Goal: Task Accomplishment & Management: Manage account settings

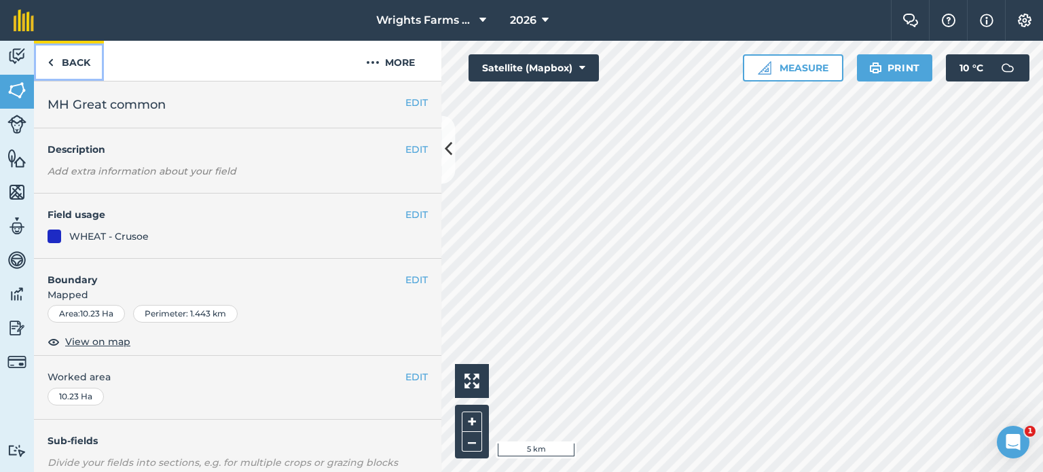
click at [63, 59] on link "Back" at bounding box center [69, 61] width 70 height 40
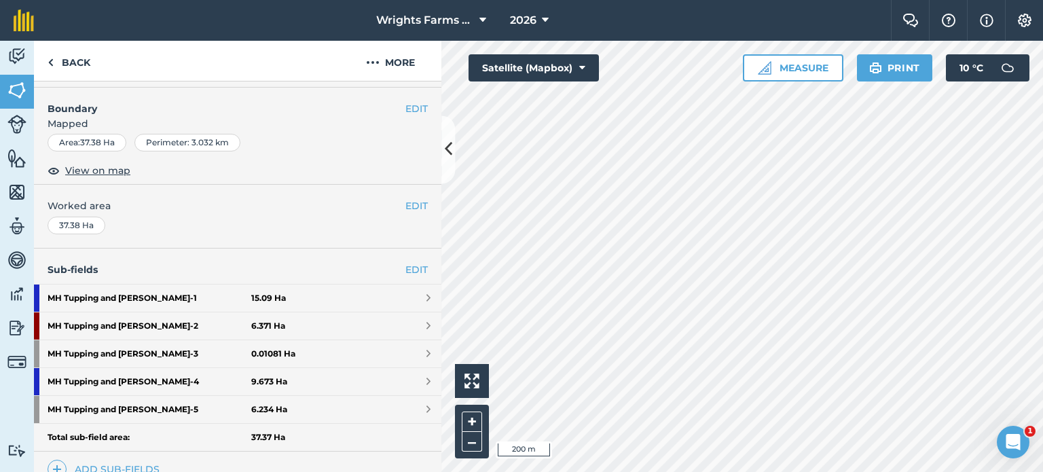
scroll to position [171, 0]
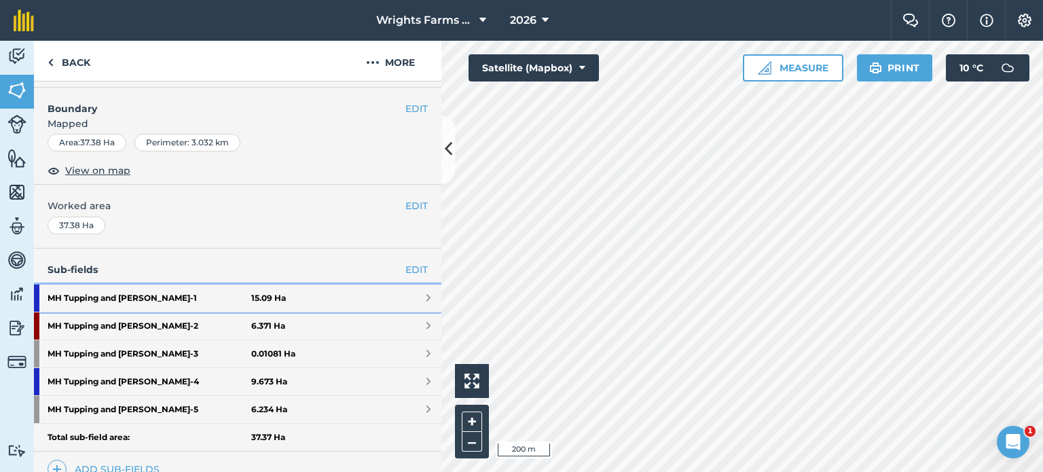
click at [413, 299] on link "MH Tupping and [PERSON_NAME] - 1 15.09 Ha" at bounding box center [237, 297] width 407 height 27
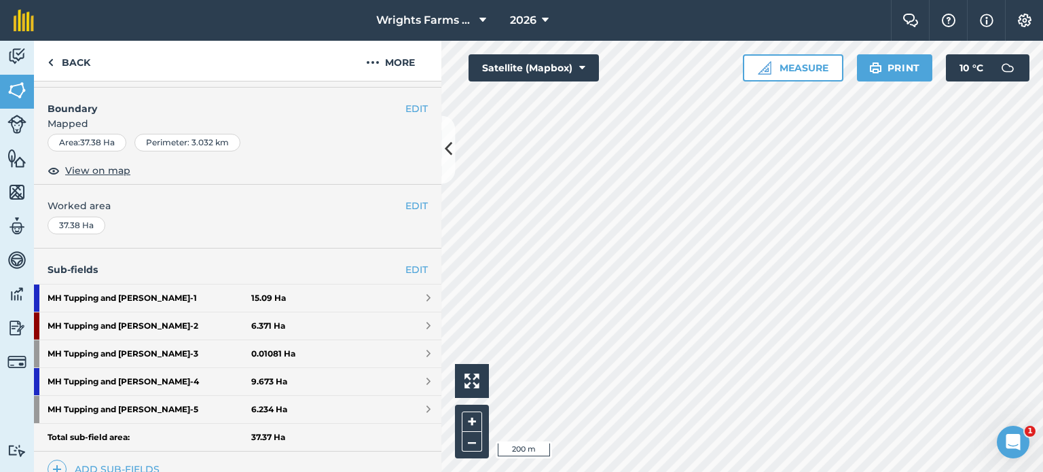
scroll to position [139, 0]
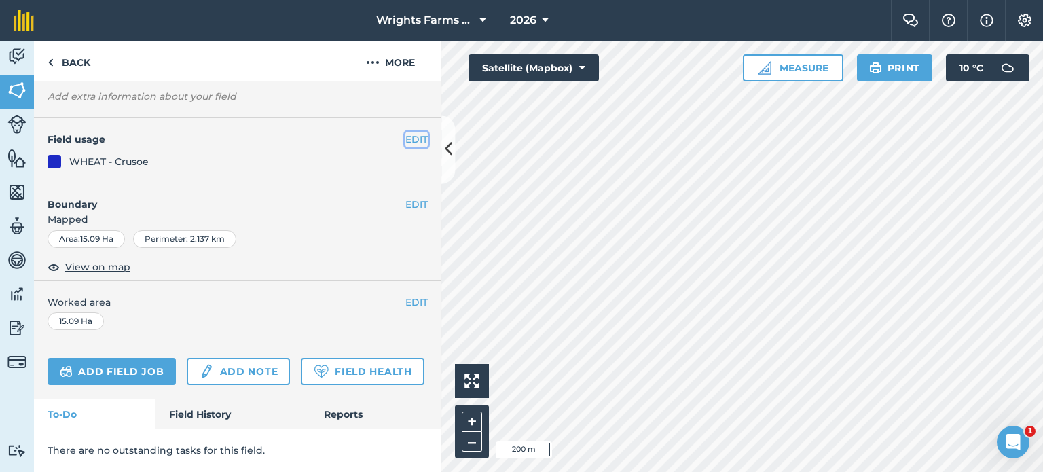
click at [409, 132] on button "EDIT" at bounding box center [416, 139] width 22 height 15
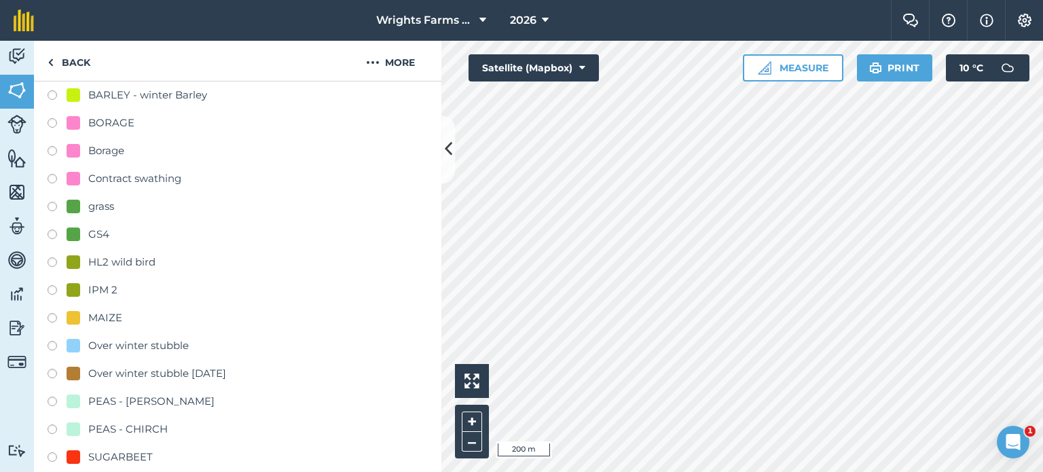
scroll to position [371, 0]
click at [58, 261] on label at bounding box center [57, 266] width 19 height 14
radio input "true"
radio input "false"
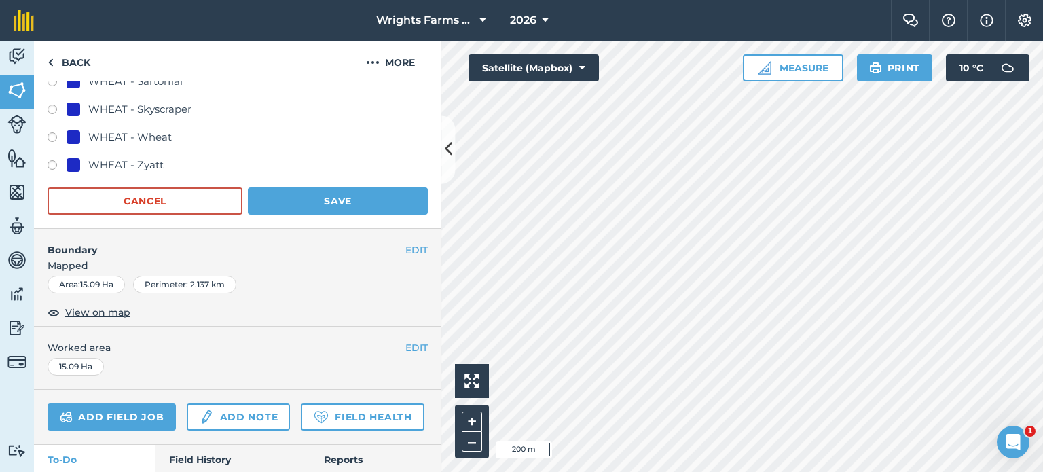
scroll to position [1081, 0]
click at [301, 207] on button "Save" at bounding box center [338, 201] width 180 height 27
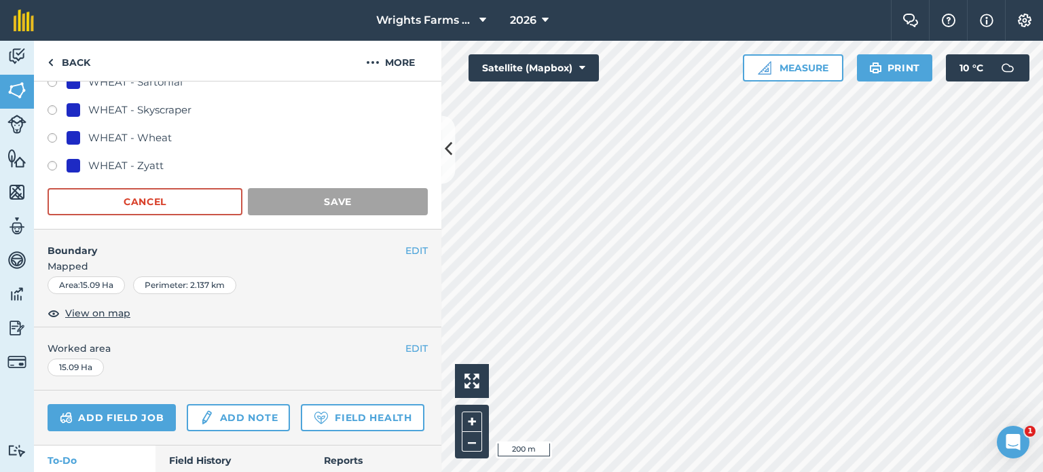
scroll to position [139, 0]
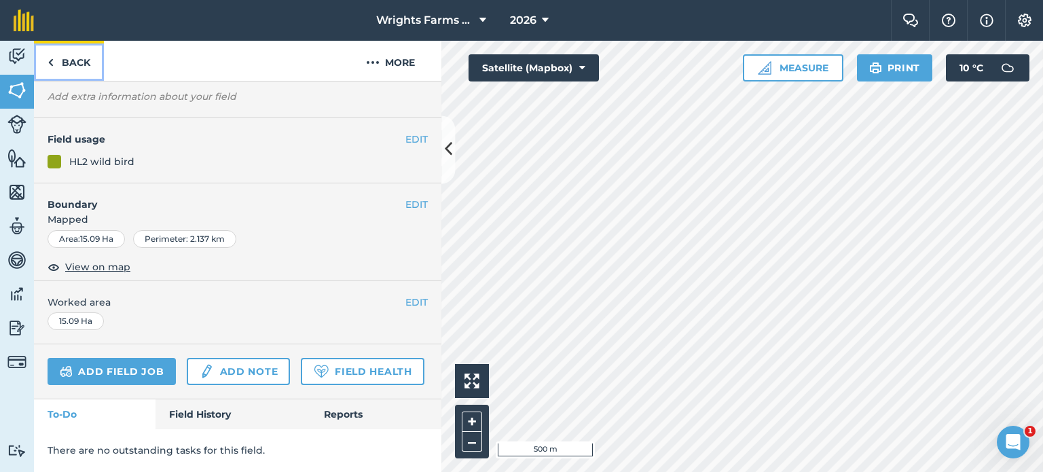
click at [73, 65] on link "Back" at bounding box center [69, 61] width 70 height 40
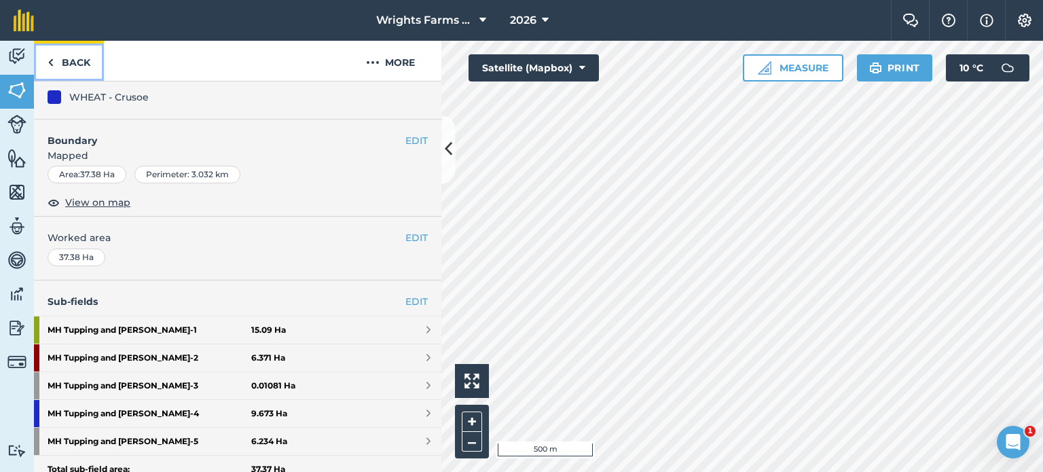
scroll to position [349, 0]
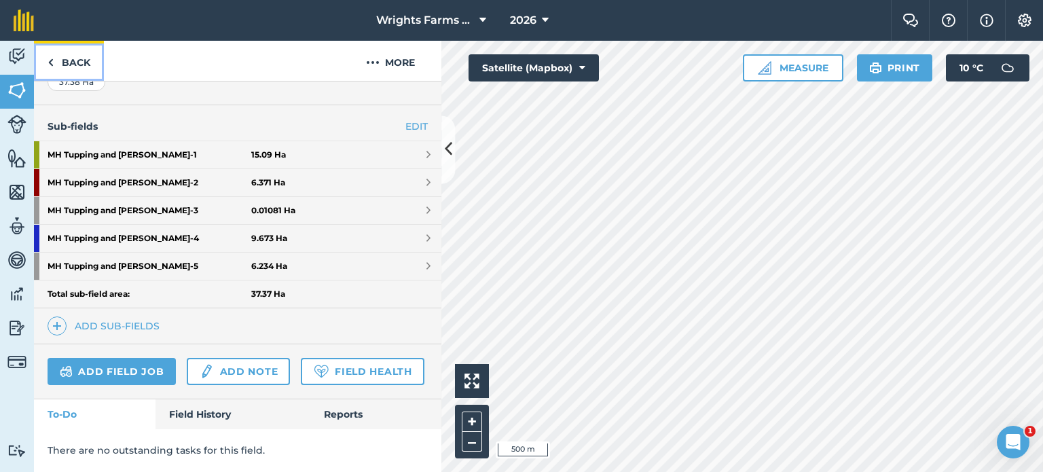
click at [81, 62] on link "Back" at bounding box center [69, 61] width 70 height 40
